Goal: Transaction & Acquisition: Book appointment/travel/reservation

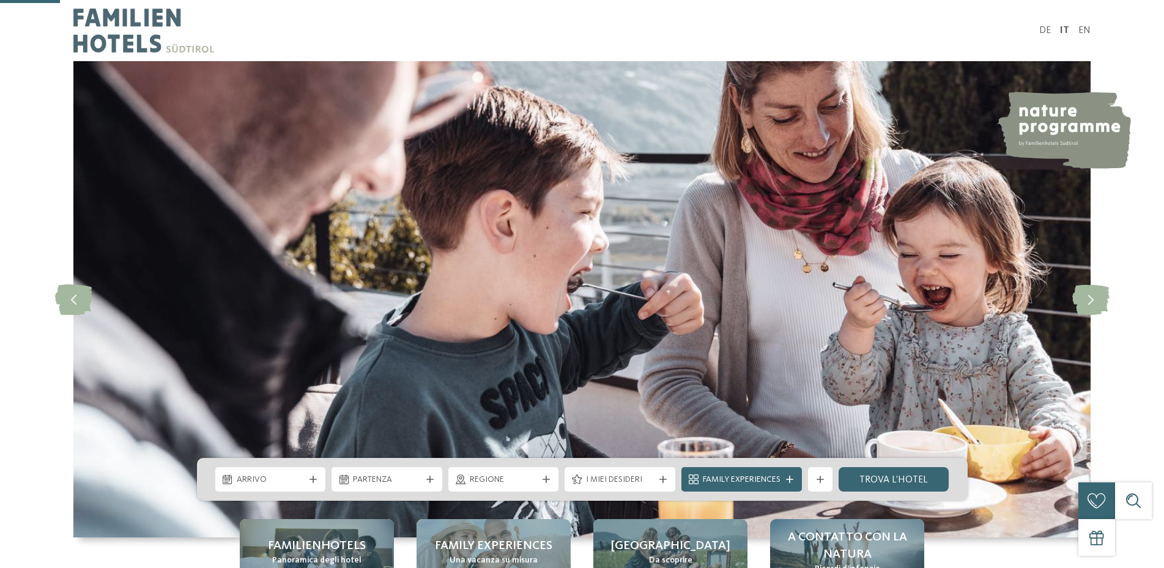
scroll to position [291, 0]
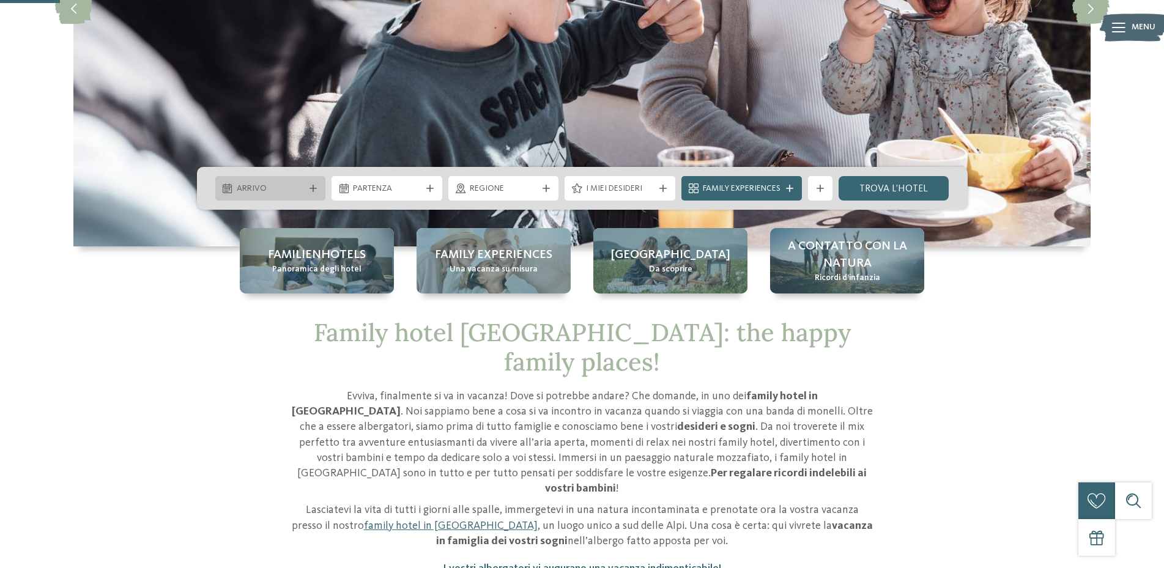
click at [303, 189] on span "Arrivo" at bounding box center [271, 189] width 68 height 12
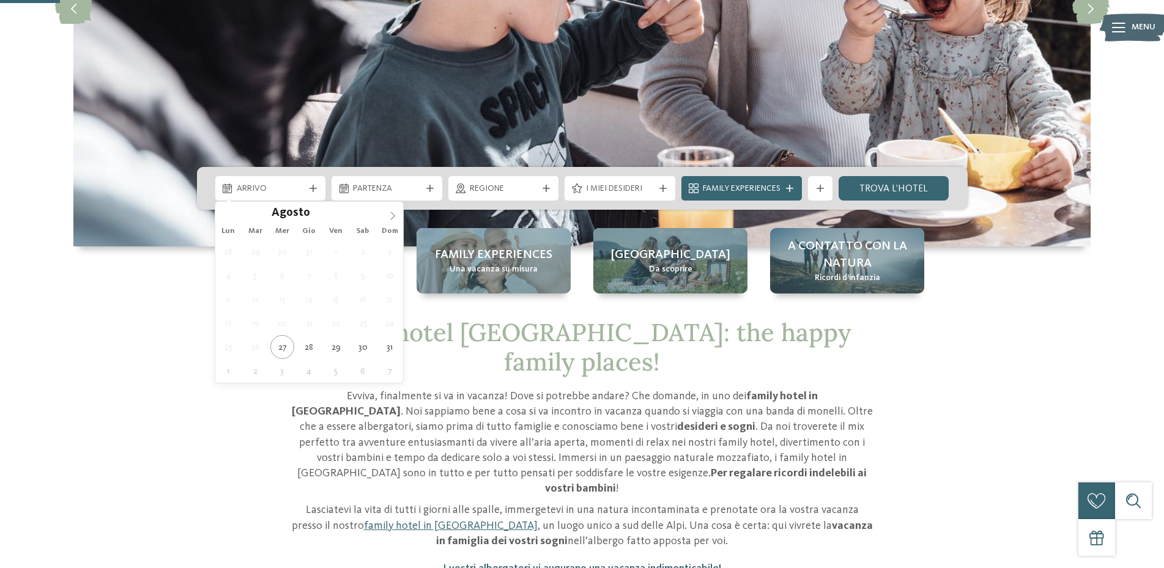
click at [393, 217] on icon at bounding box center [392, 216] width 9 height 9
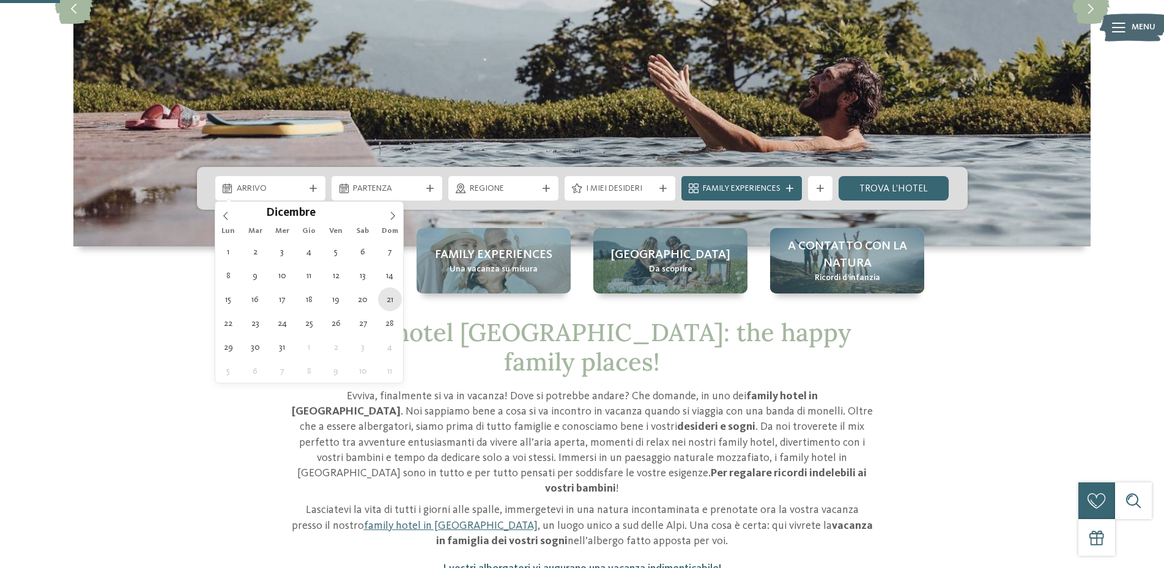
type div "21.12.2025"
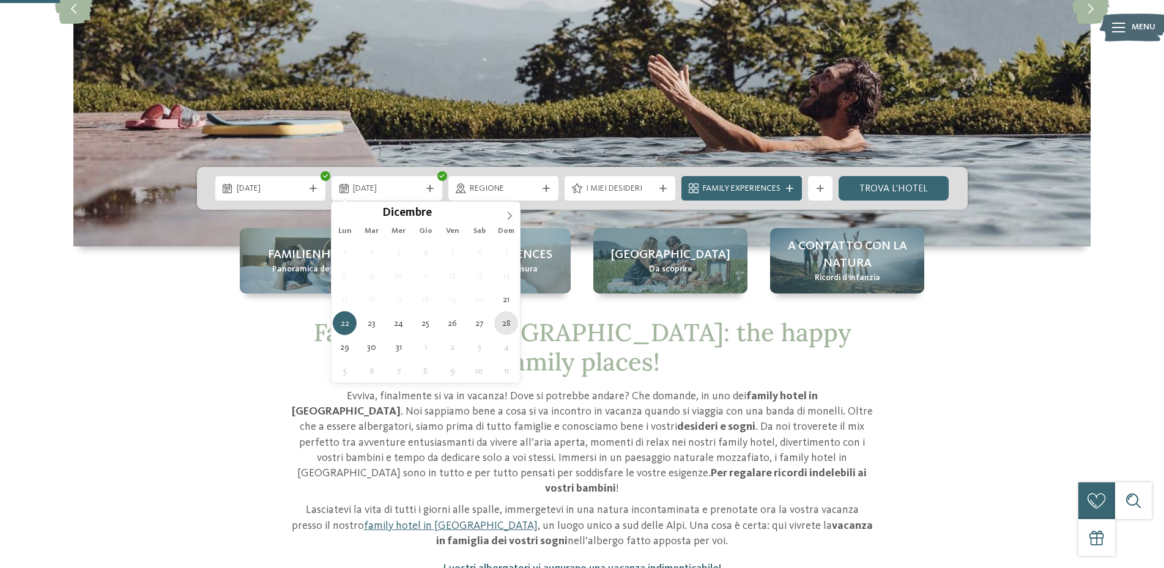
type div "28.12.2025"
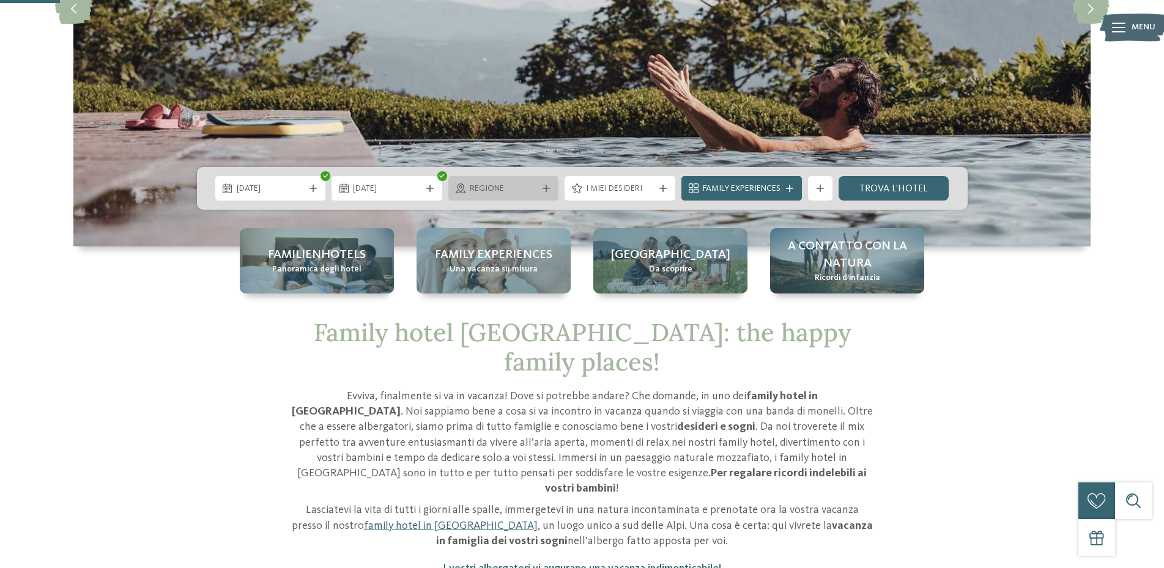
click at [532, 184] on span "Regione" at bounding box center [504, 189] width 68 height 12
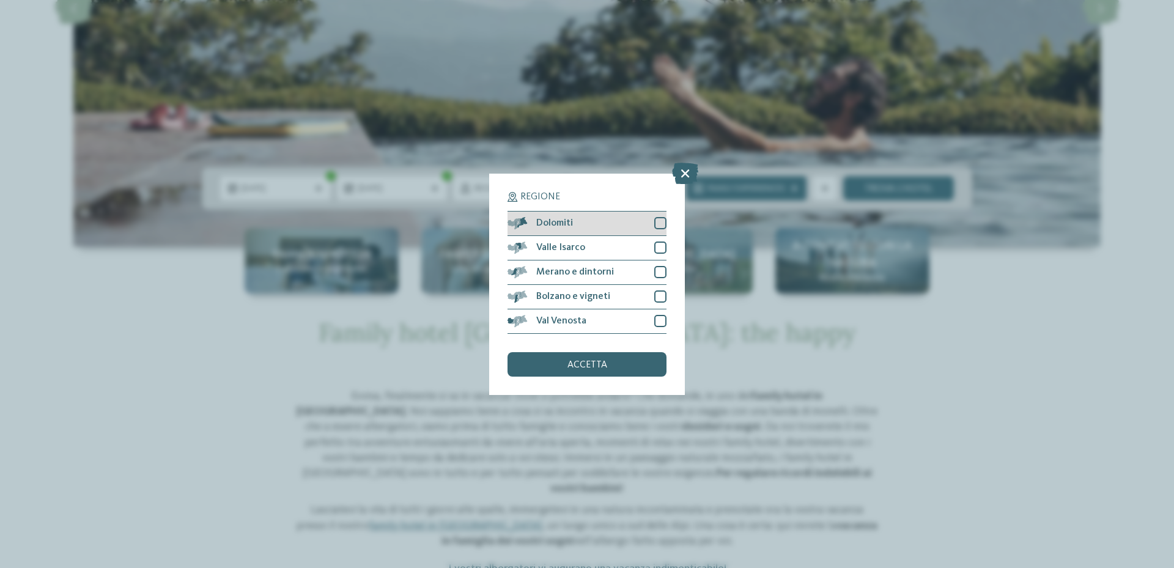
click at [661, 223] on div at bounding box center [660, 223] width 12 height 12
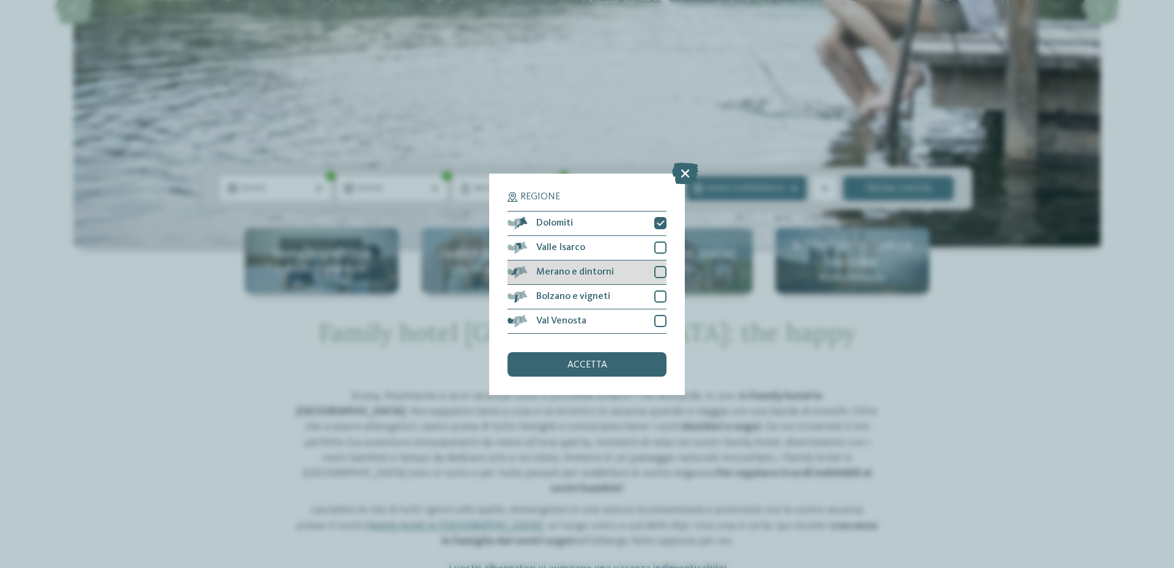
click at [657, 268] on div at bounding box center [660, 272] width 12 height 12
click at [665, 295] on div at bounding box center [660, 297] width 12 height 12
click at [659, 324] on div at bounding box center [660, 321] width 12 height 12
click at [665, 247] on div at bounding box center [660, 248] width 12 height 12
click at [603, 360] on span "accetta" at bounding box center [588, 365] width 40 height 10
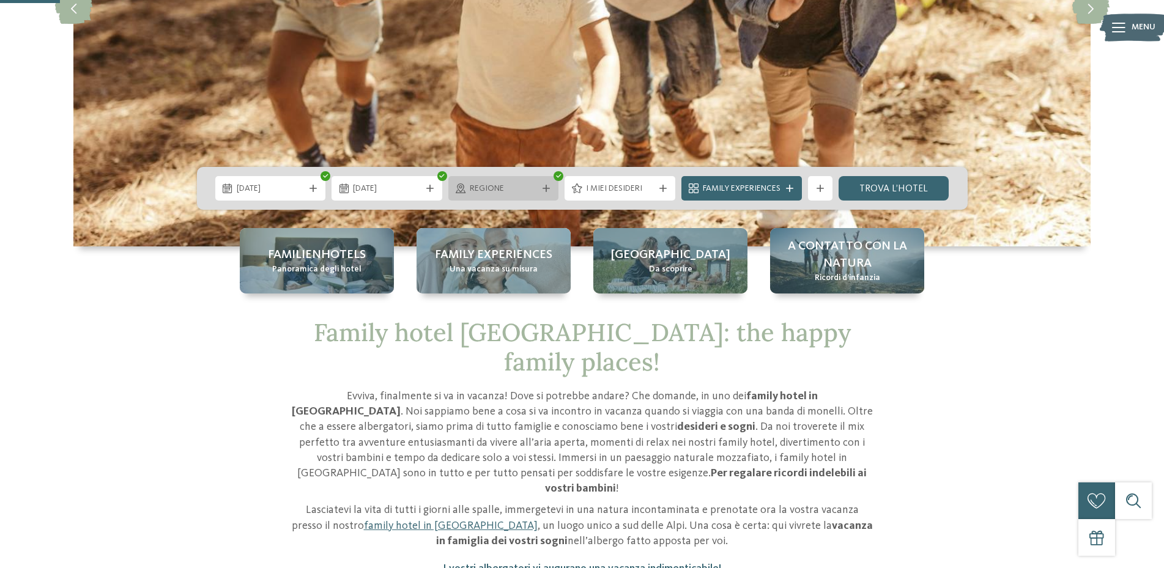
click at [529, 191] on span "Regione" at bounding box center [504, 189] width 68 height 12
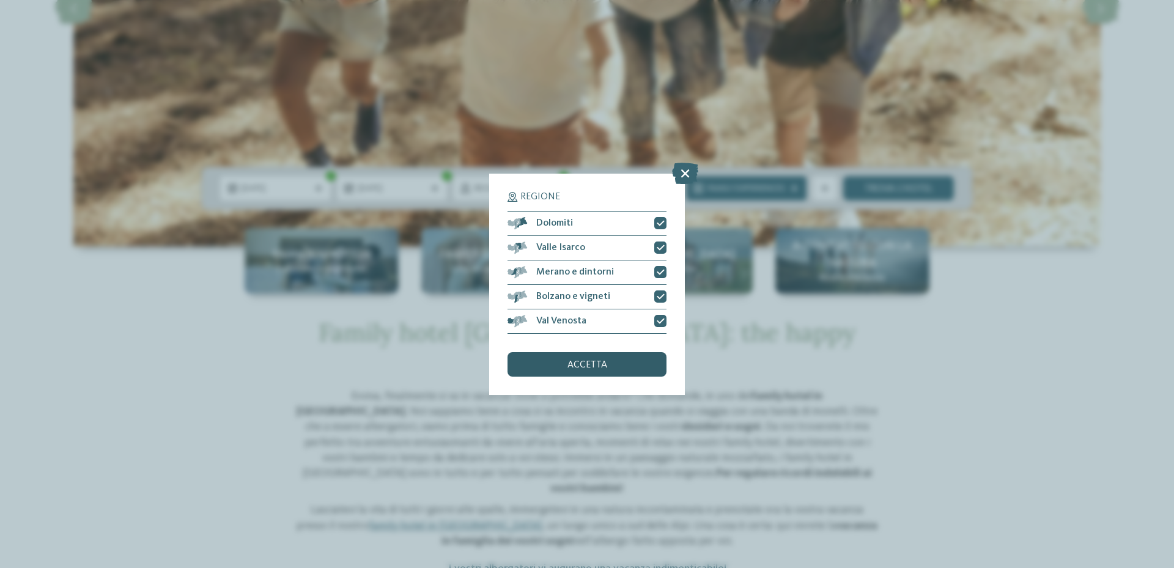
click at [625, 369] on div "accetta" at bounding box center [587, 364] width 159 height 24
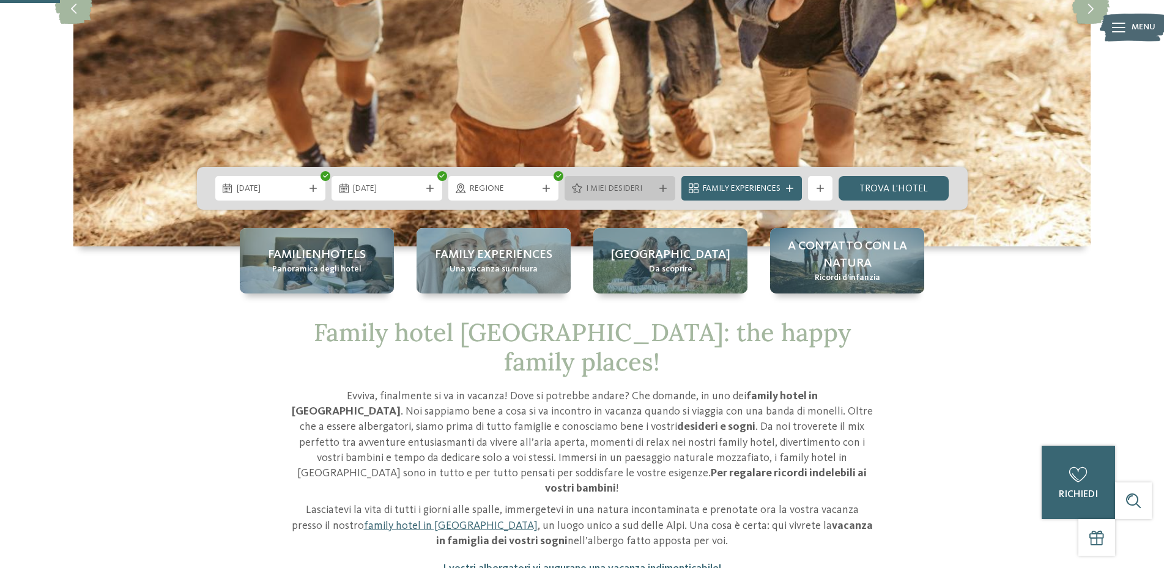
click at [640, 194] on span "I miei desideri" at bounding box center [620, 189] width 68 height 12
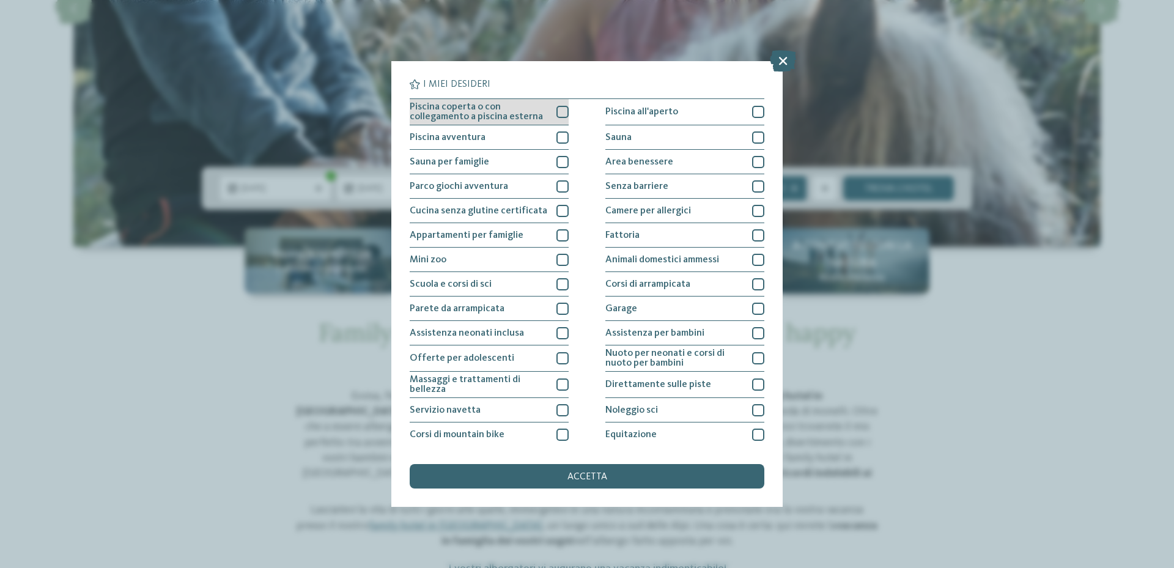
click at [557, 110] on div at bounding box center [563, 112] width 12 height 12
click at [557, 157] on div at bounding box center [563, 162] width 12 height 12
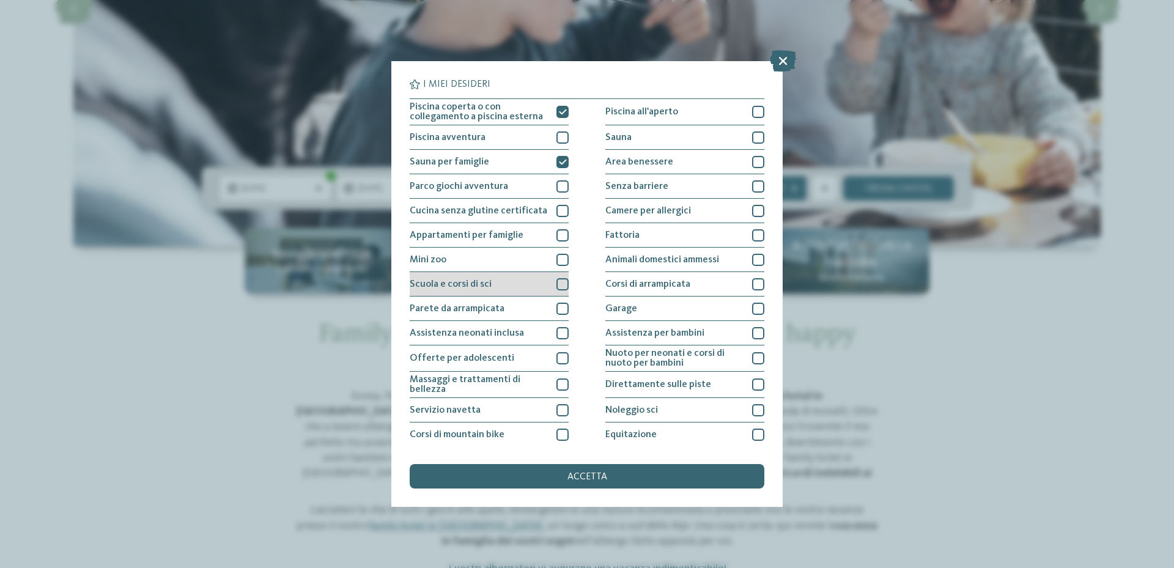
click at [560, 289] on div at bounding box center [563, 284] width 12 height 12
click at [561, 385] on div at bounding box center [563, 385] width 12 height 12
click at [561, 410] on div at bounding box center [563, 410] width 12 height 12
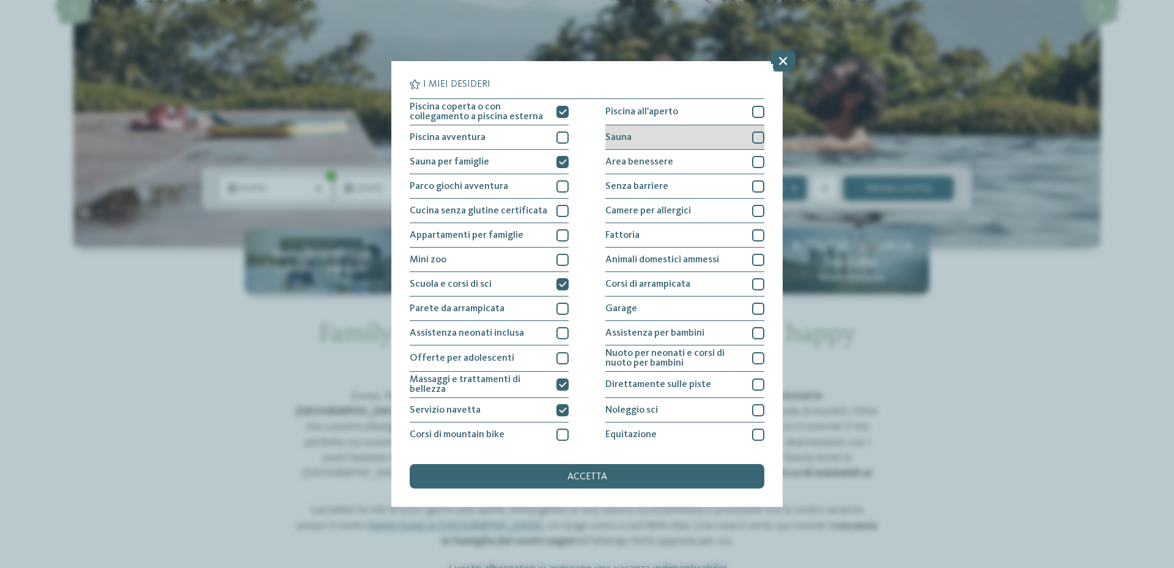
click at [752, 139] on div at bounding box center [758, 137] width 12 height 12
click at [752, 160] on div at bounding box center [758, 162] width 12 height 12
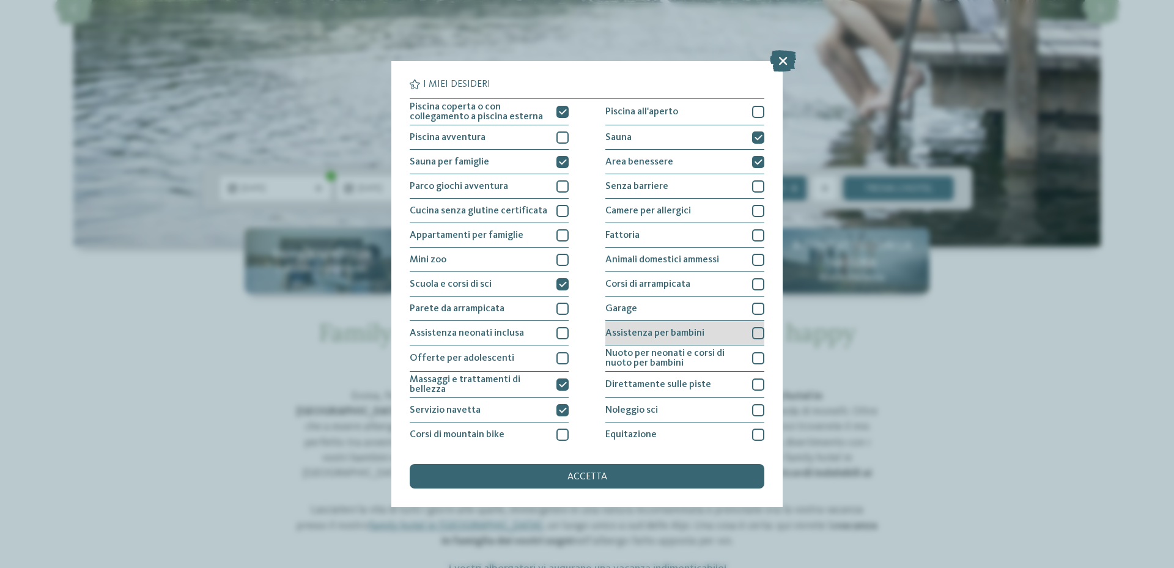
click at [755, 333] on div at bounding box center [758, 333] width 12 height 12
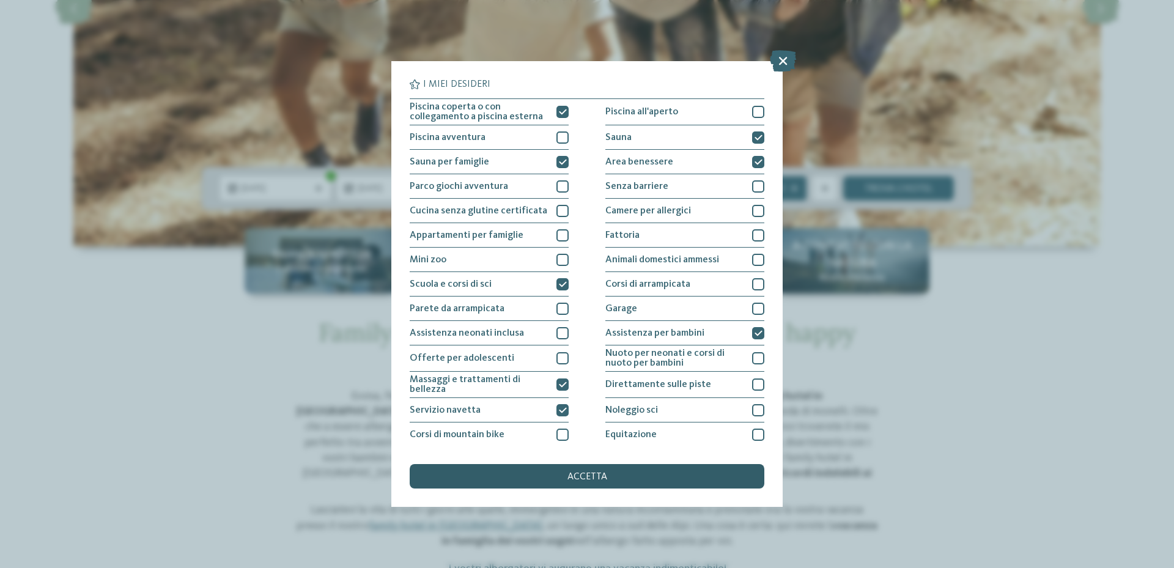
click at [590, 481] on span "accetta" at bounding box center [588, 477] width 40 height 10
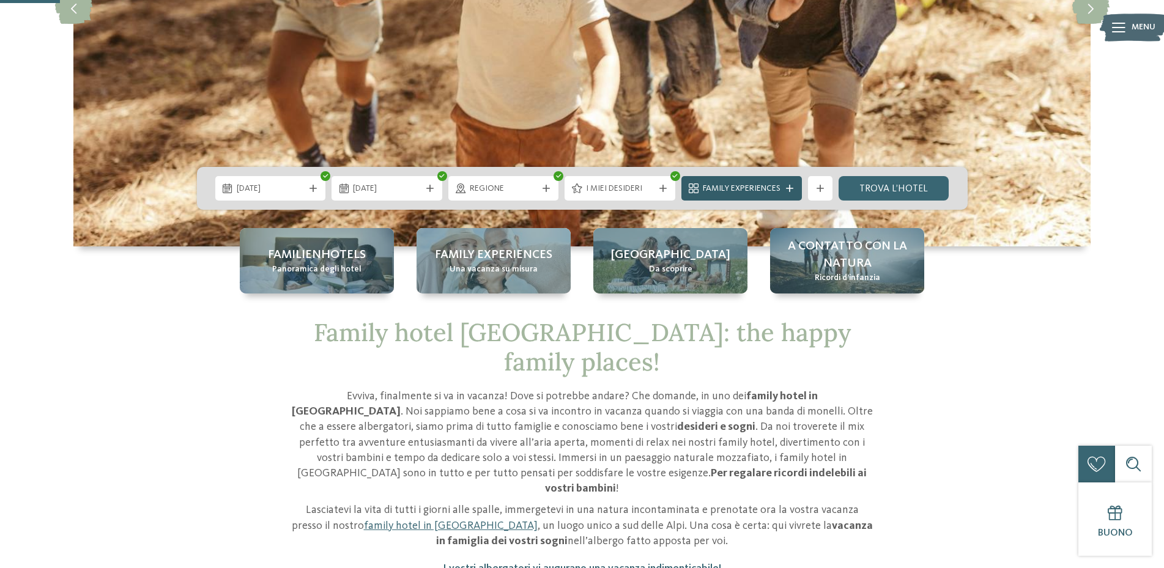
click at [789, 190] on icon at bounding box center [789, 188] width 7 height 7
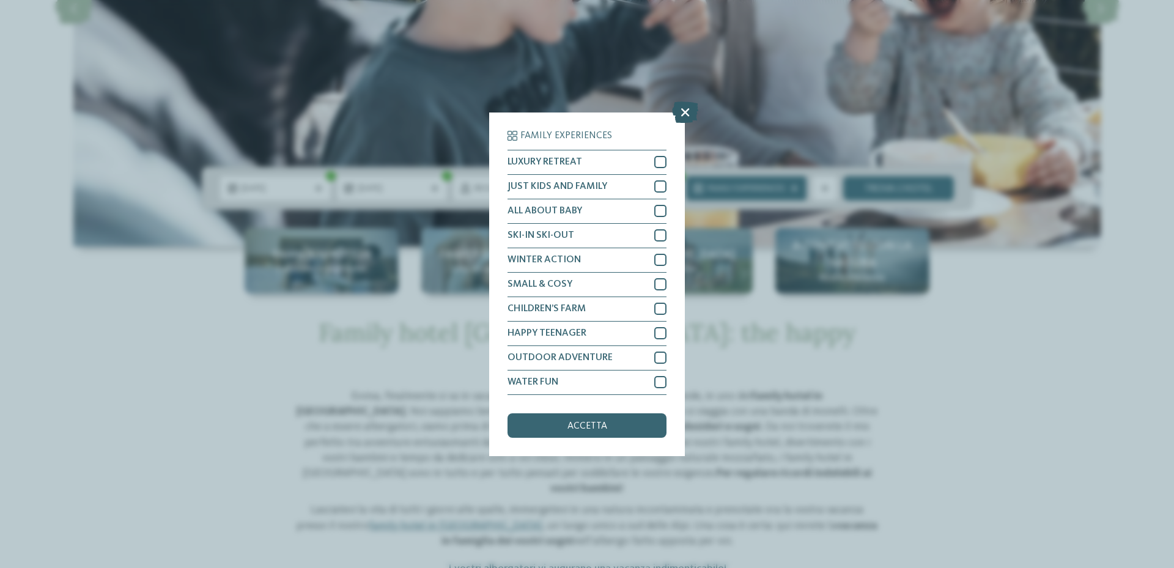
click at [684, 112] on icon at bounding box center [685, 111] width 26 height 21
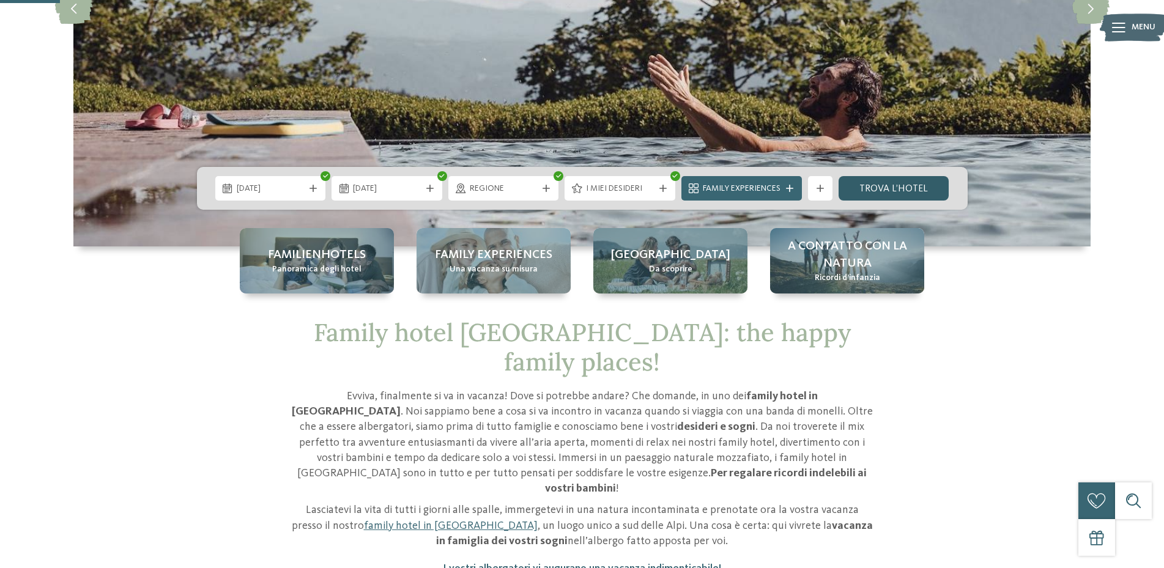
click at [894, 189] on link "trova l’hotel" at bounding box center [893, 188] width 111 height 24
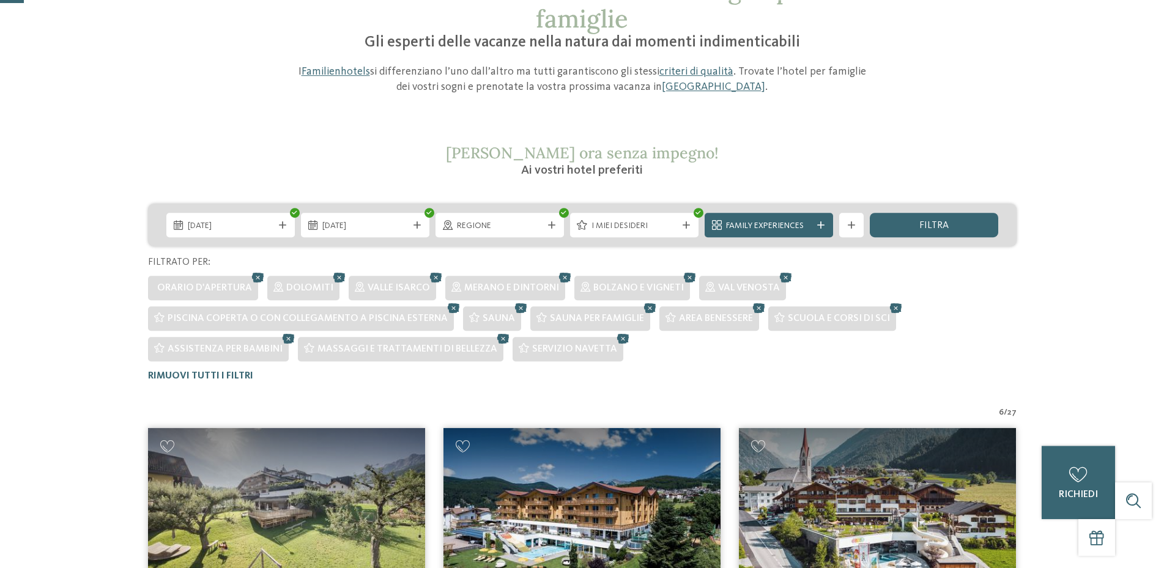
scroll to position [171, 0]
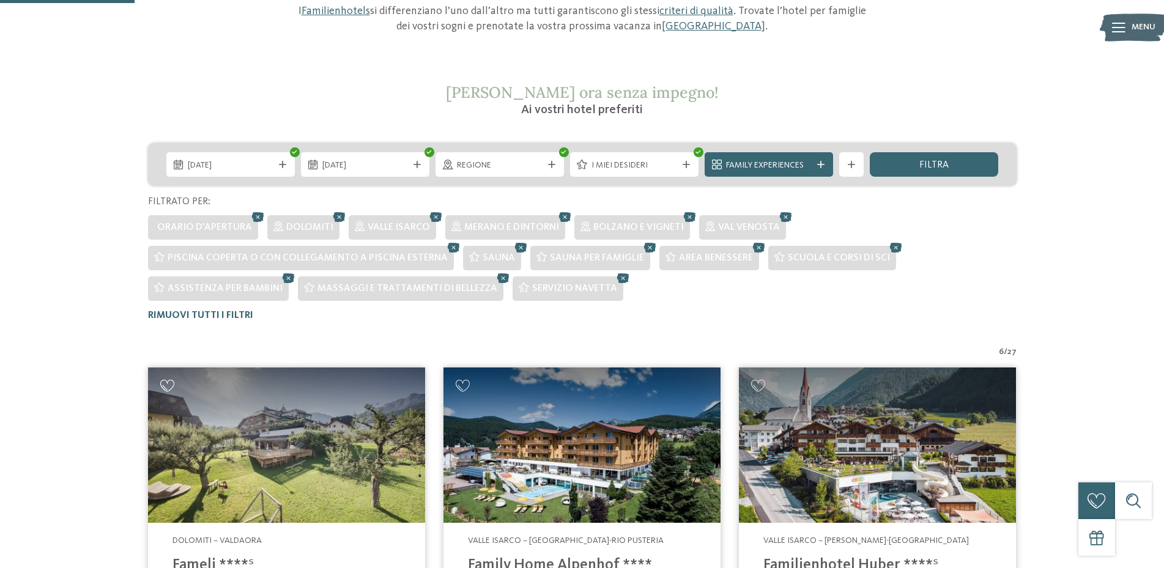
click at [172, 381] on icon at bounding box center [167, 386] width 15 height 12
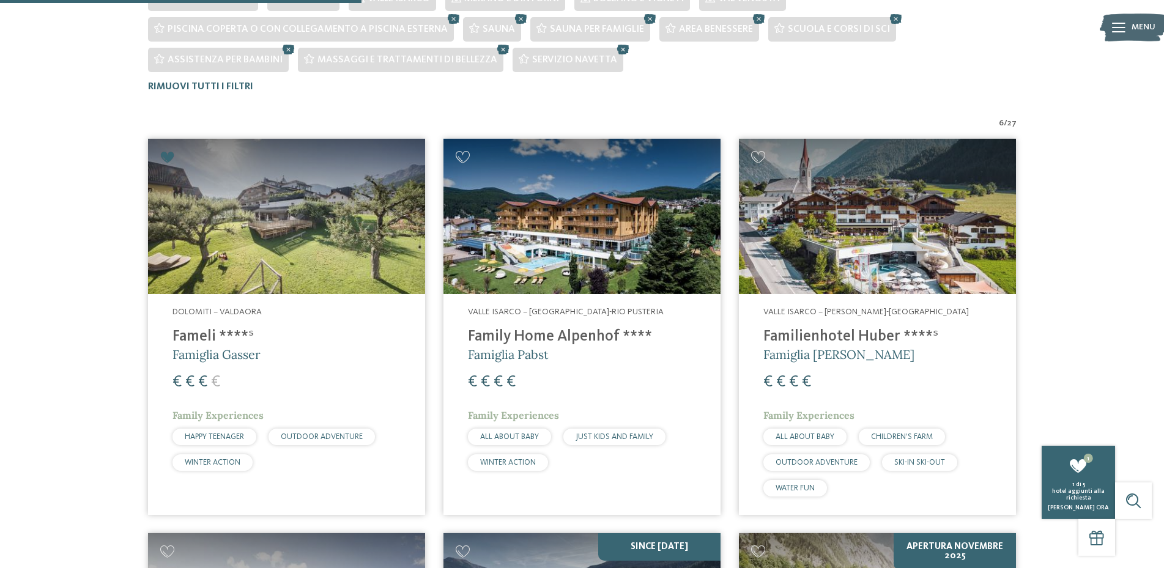
scroll to position [462, 0]
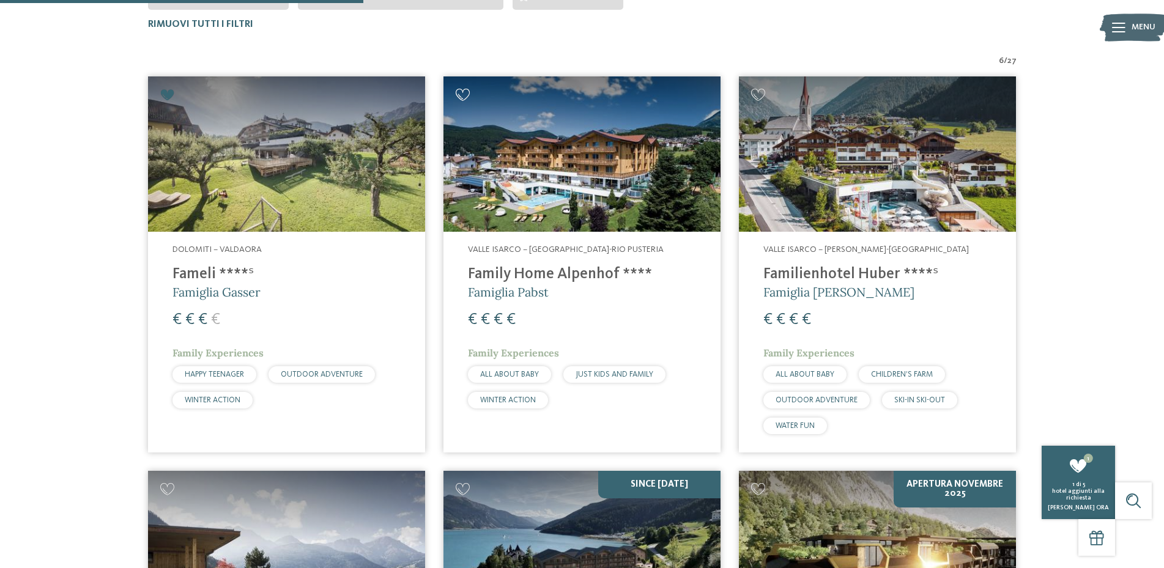
click at [464, 95] on icon at bounding box center [463, 95] width 15 height 12
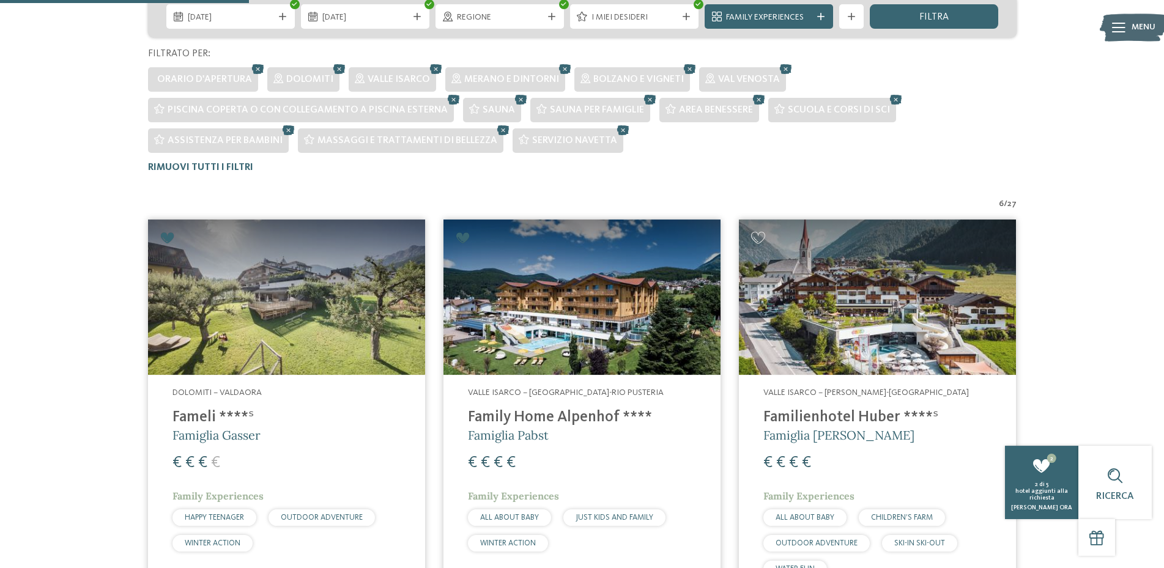
scroll to position [317, 0]
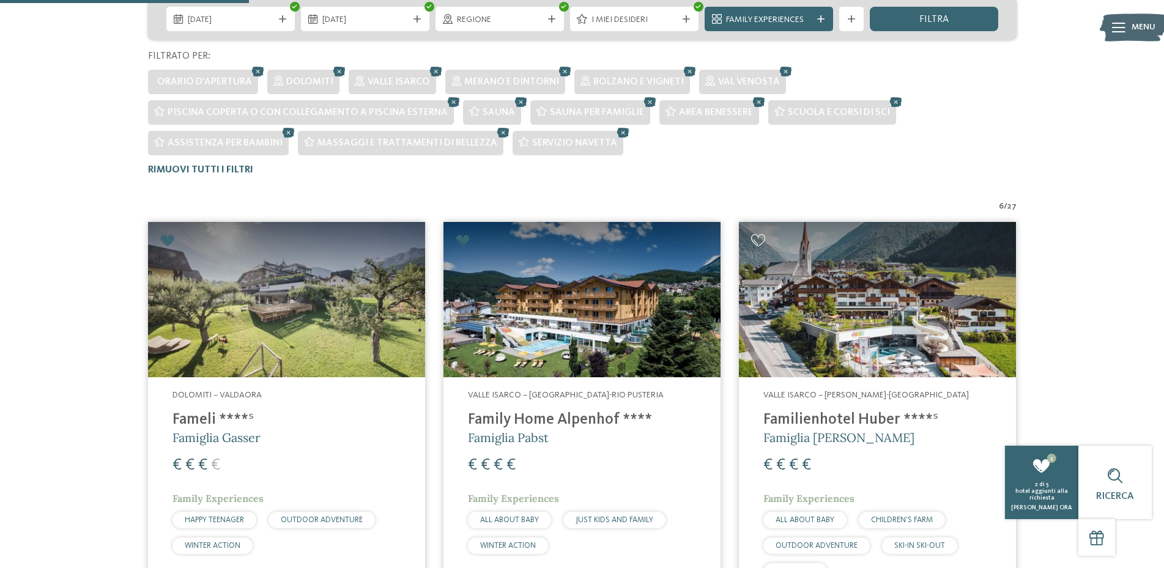
click at [755, 240] on icon at bounding box center [758, 240] width 15 height 12
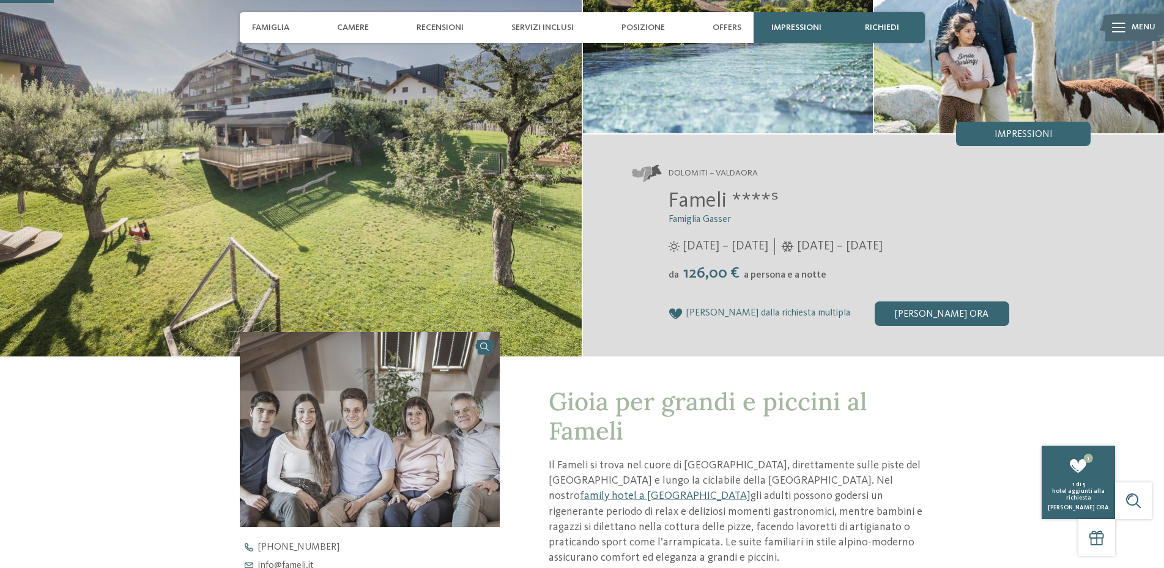
scroll to position [146, 0]
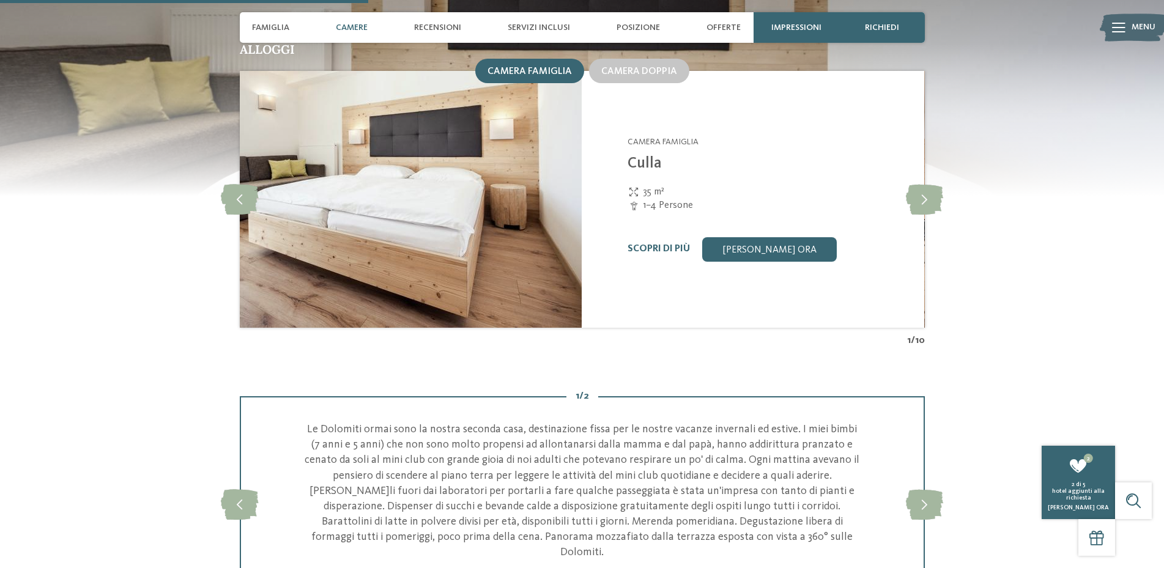
scroll to position [1310, 0]
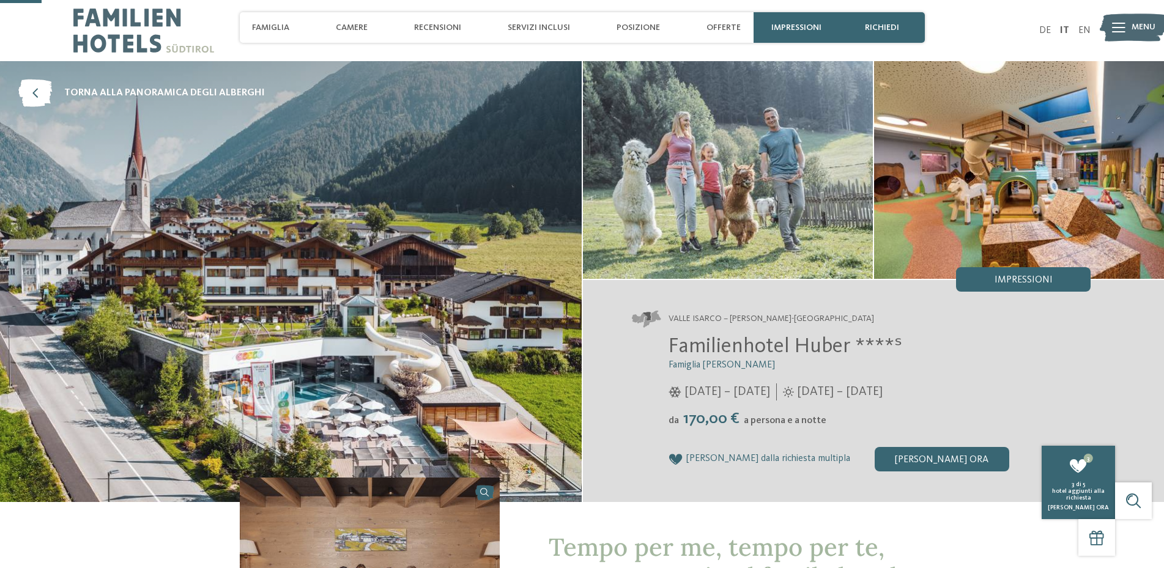
scroll to position [146, 0]
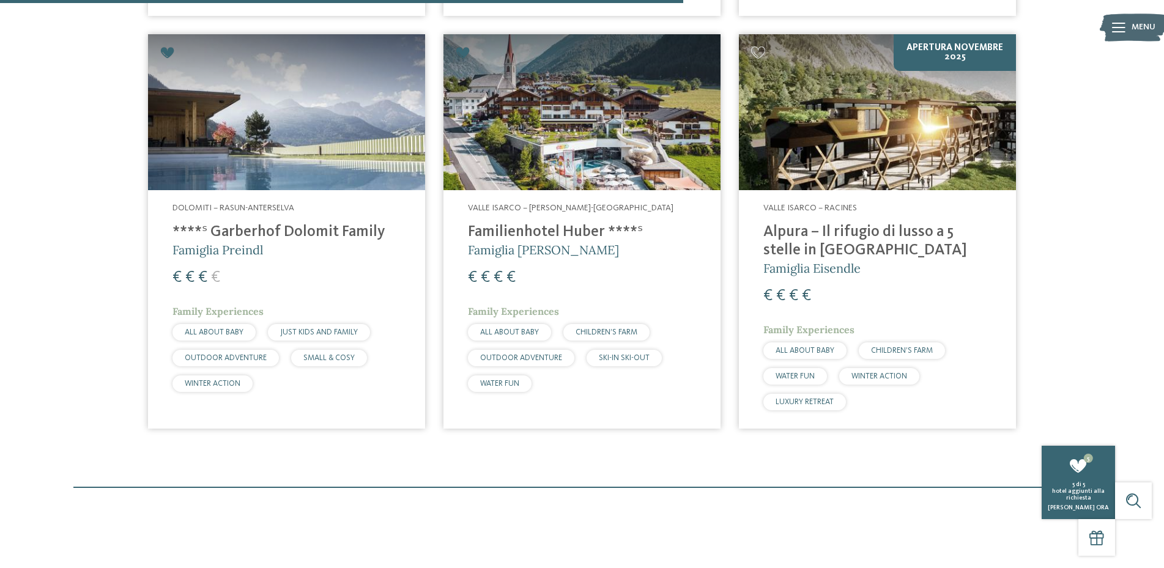
scroll to position [753, 0]
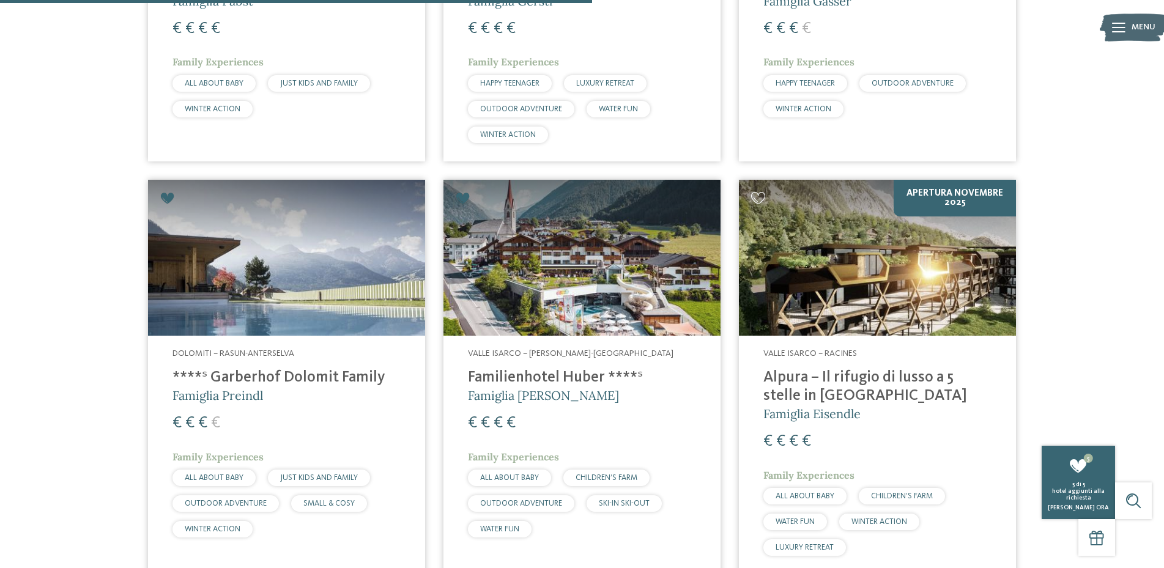
click at [758, 196] on icon at bounding box center [758, 198] width 15 height 12
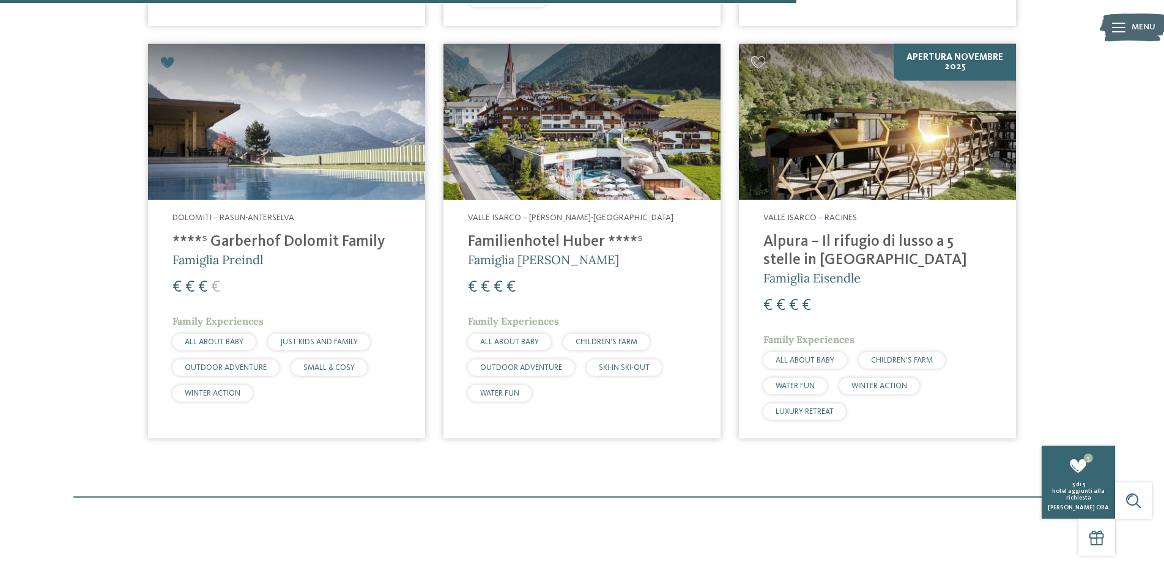
scroll to position [608, 0]
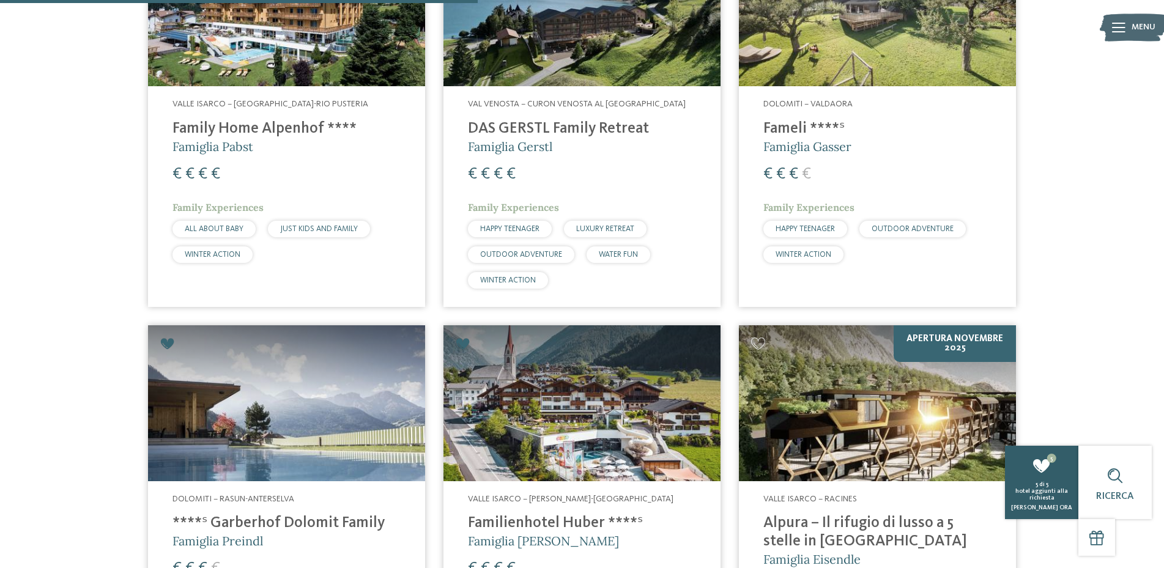
click at [1049, 494] on span "hotel aggiunti alla richiesta" at bounding box center [1041, 494] width 53 height 13
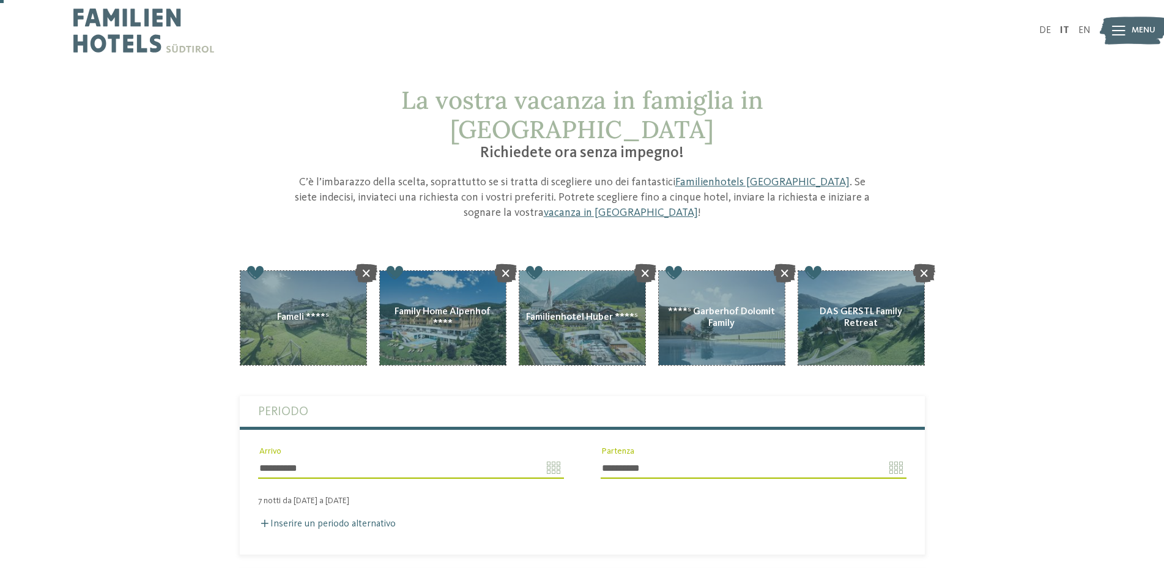
scroll to position [146, 0]
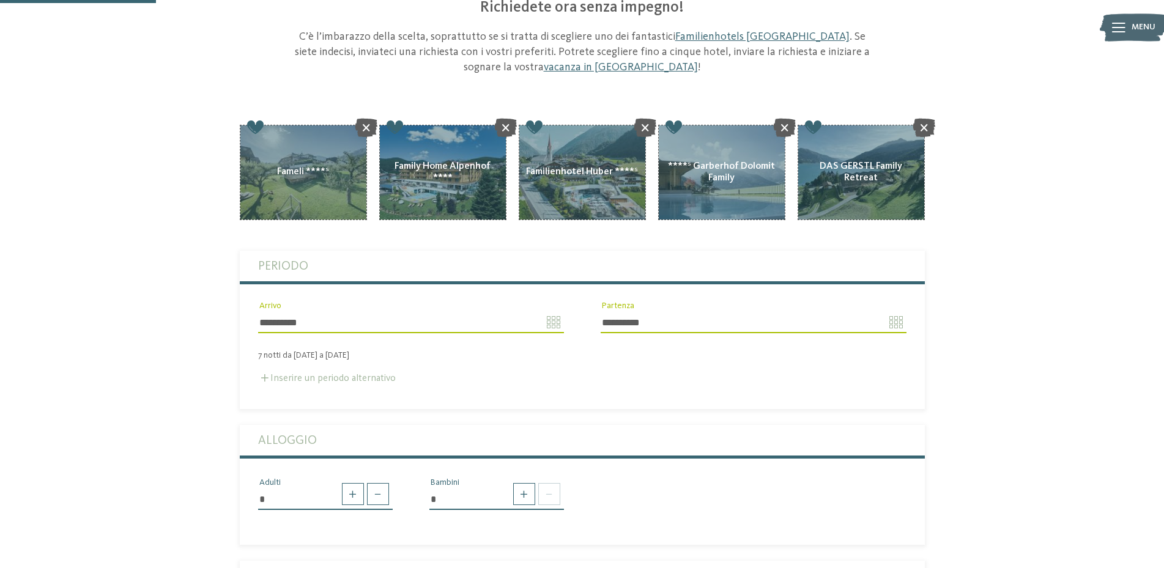
click at [331, 374] on label "Inserire un periodo alternativo" at bounding box center [327, 379] width 138 height 10
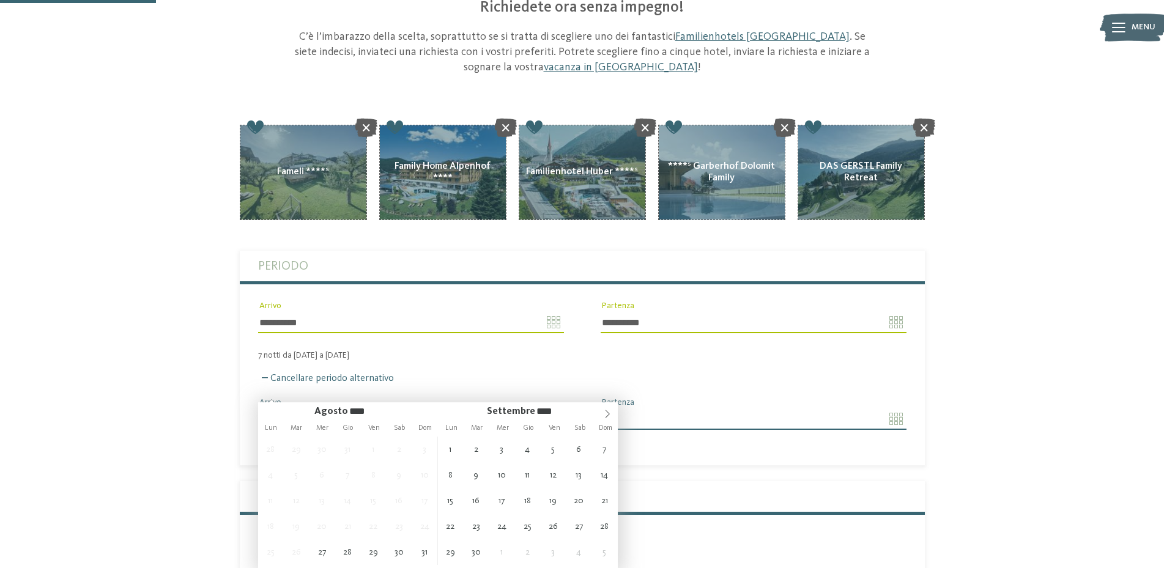
click at [549, 409] on input "Arrivo" at bounding box center [411, 419] width 306 height 21
click at [603, 407] on span at bounding box center [607, 410] width 21 height 17
click at [603, 410] on icon at bounding box center [607, 414] width 9 height 9
type input "**********"
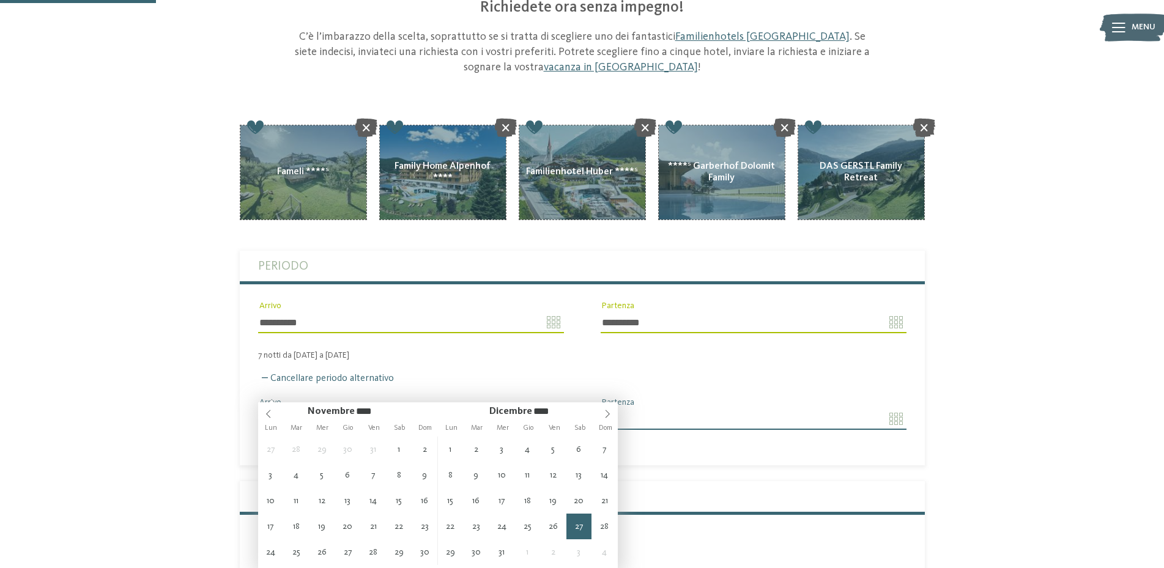
type input "****"
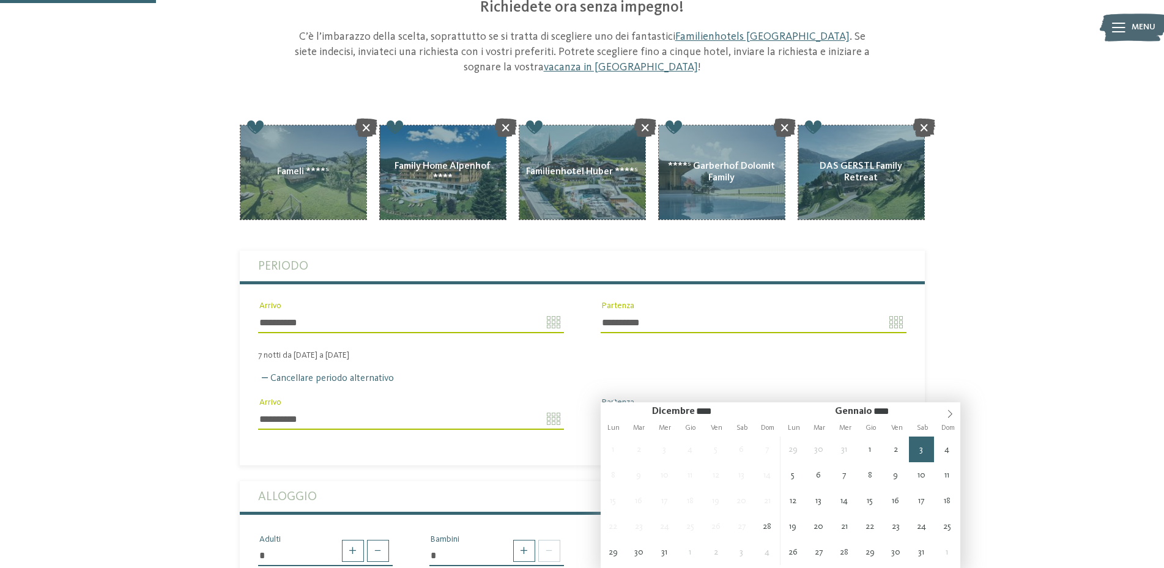
type input "**********"
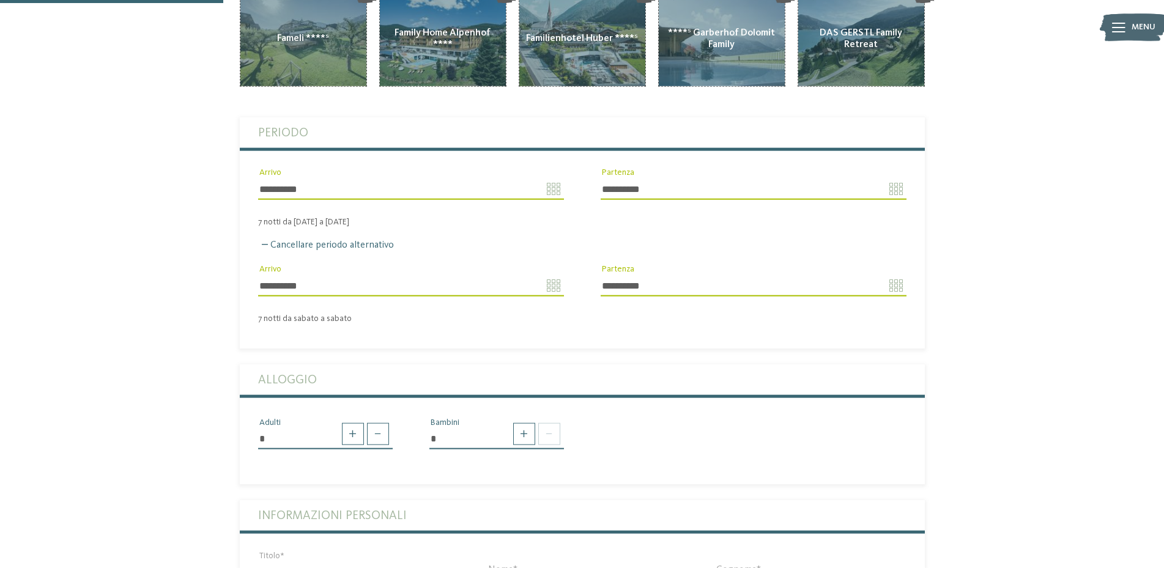
scroll to position [291, 0]
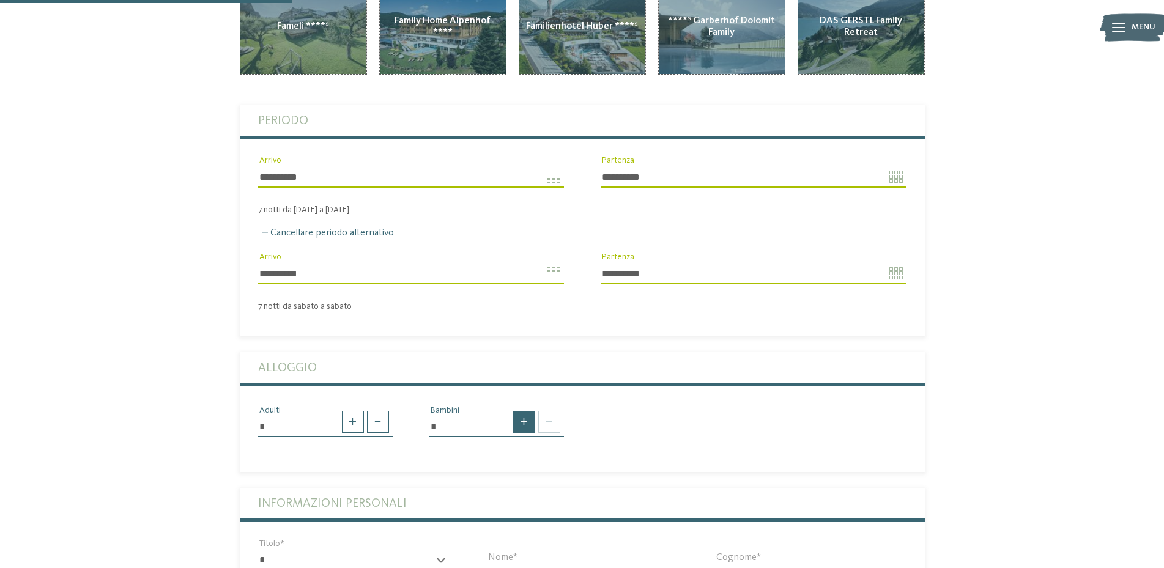
click at [528, 411] on span at bounding box center [524, 422] width 22 height 22
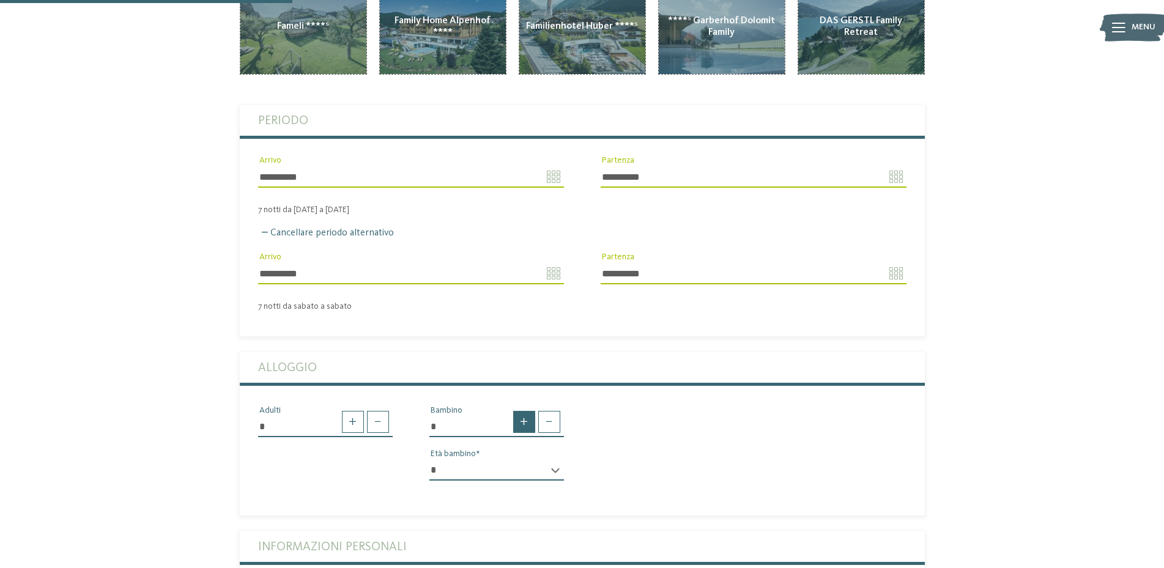
type input "*"
click at [429, 460] on select "* * * * * * * * * * * ** ** ** ** ** ** ** **" at bounding box center [496, 470] width 135 height 21
select select "*"
click option "*" at bounding box center [0, 0] width 0 height 0
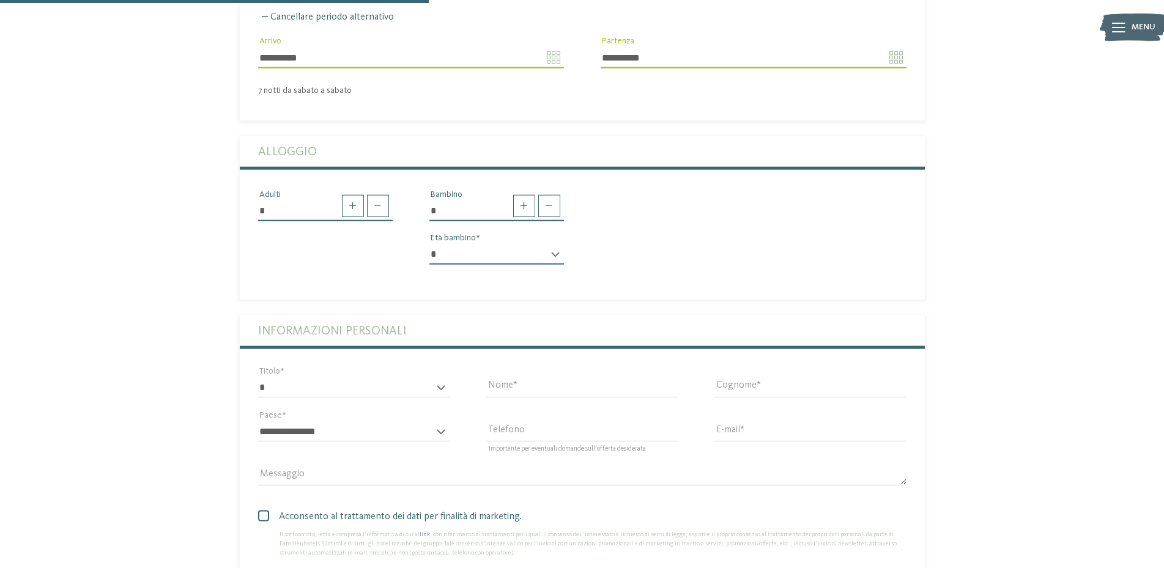
scroll to position [582, 0]
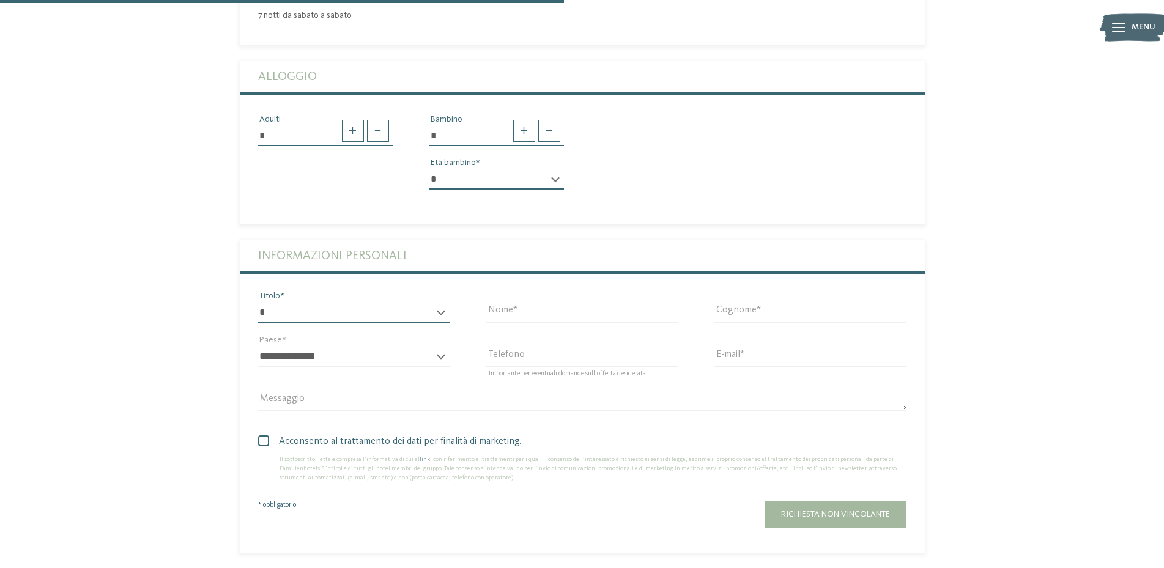
click at [258, 302] on select "* ****** ******* ******** ******" at bounding box center [353, 312] width 191 height 21
select select "*"
click option "********" at bounding box center [0, 0] width 0 height 0
click at [528, 302] on input "Nome" at bounding box center [581, 312] width 191 height 21
type input "*******"
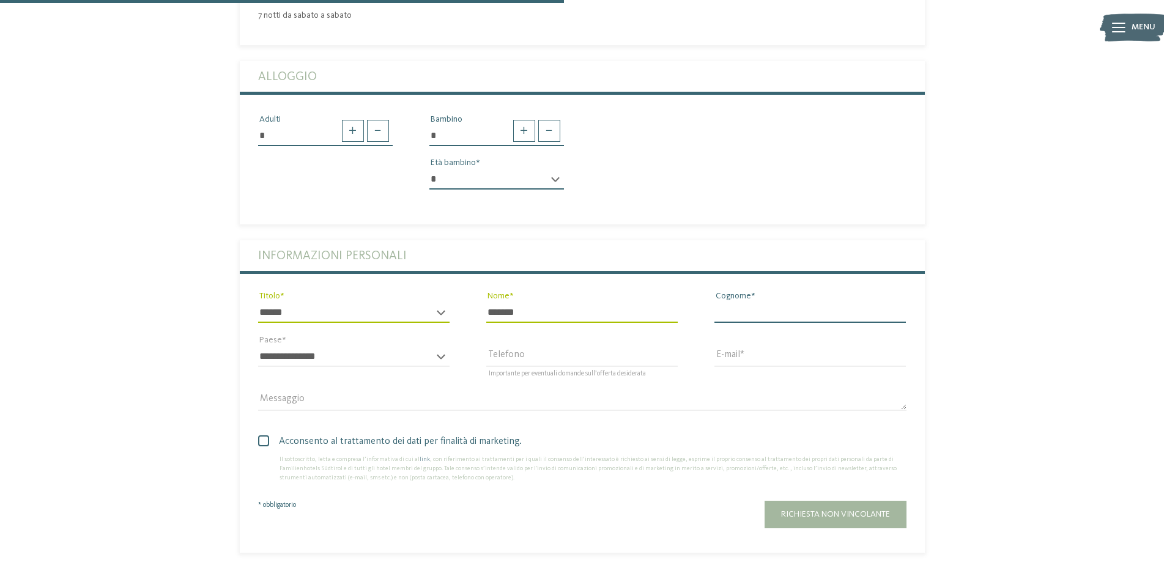
click at [734, 302] on input "Cognome" at bounding box center [809, 312] width 191 height 21
type input "**********"
click at [258, 346] on select "**********" at bounding box center [353, 356] width 191 height 21
select select "**"
click option "******" at bounding box center [0, 0] width 0 height 0
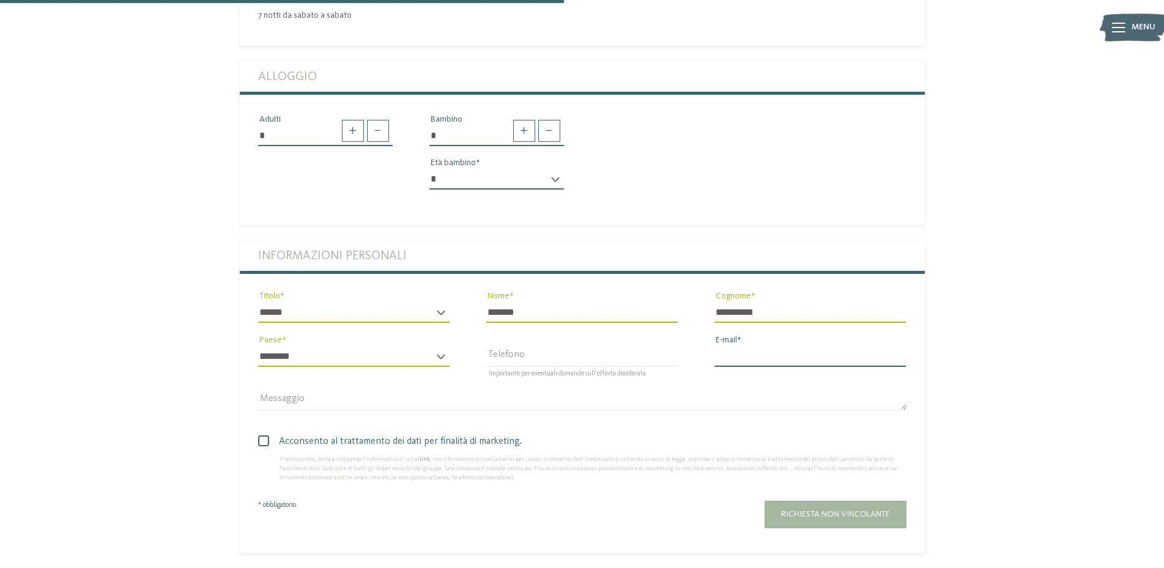
click at [738, 346] on input "E-mail" at bounding box center [809, 356] width 191 height 21
type input "**********"
click at [267, 435] on span at bounding box center [263, 440] width 11 height 11
click at [857, 501] on button "Richiesta non vincolante" at bounding box center [835, 515] width 142 height 28
